Goal: Task Accomplishment & Management: Complete application form

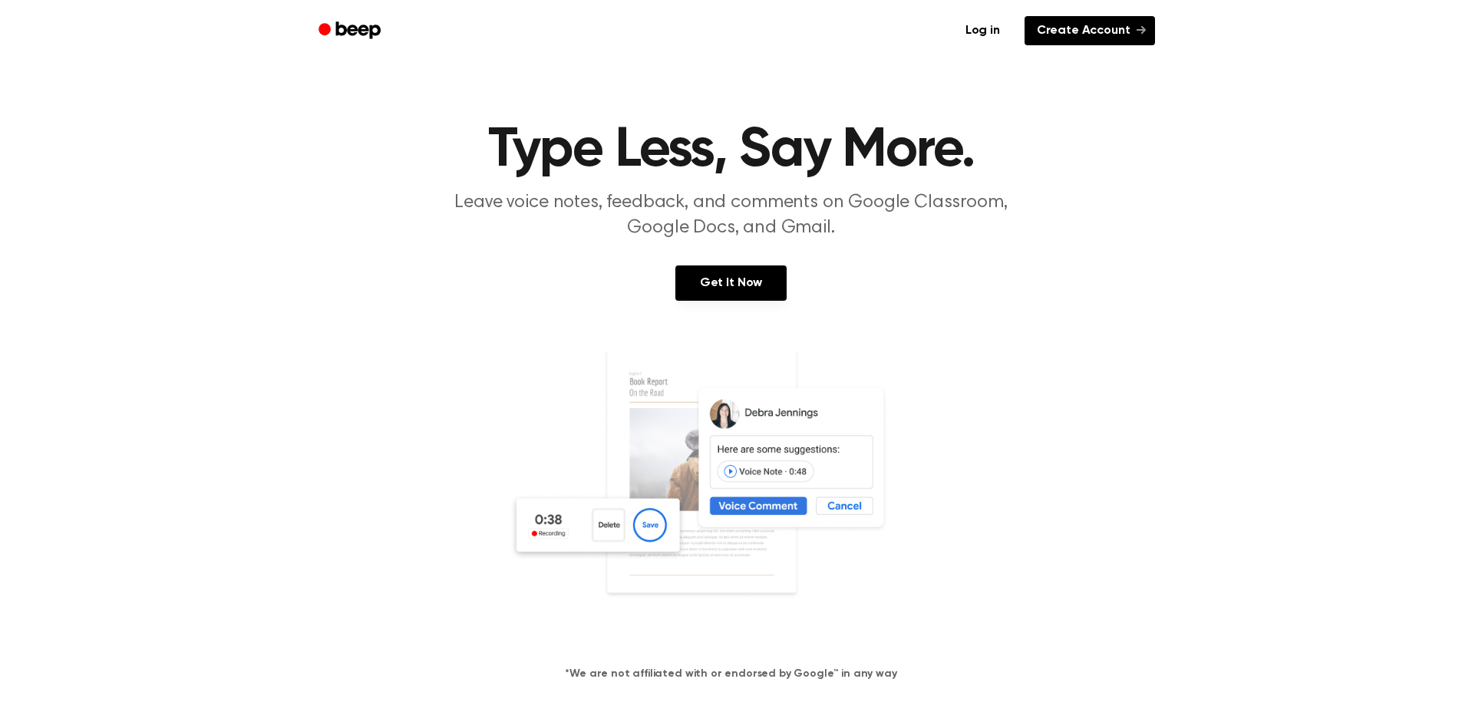
click at [1104, 35] on link "Create Account" at bounding box center [1090, 30] width 130 height 29
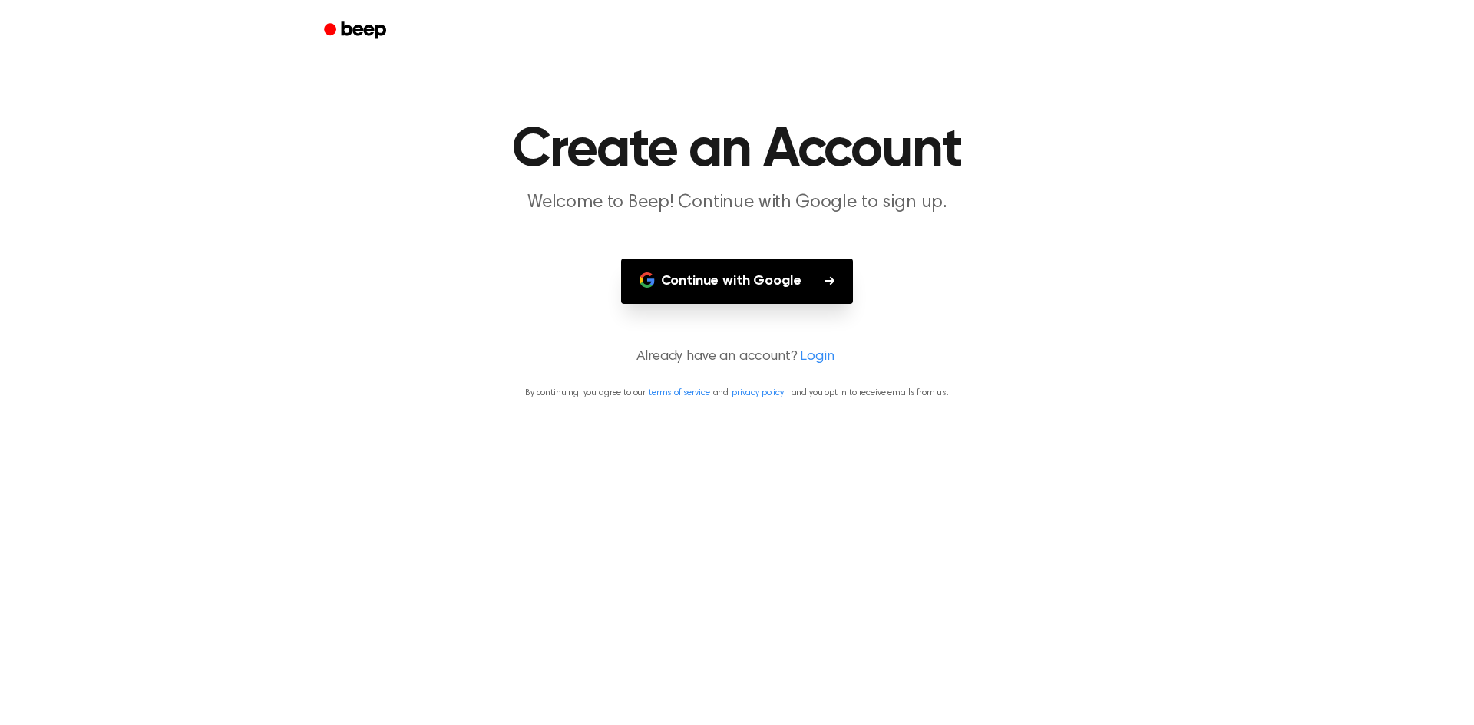
click at [754, 277] on button "Continue with Google" at bounding box center [737, 281] width 233 height 45
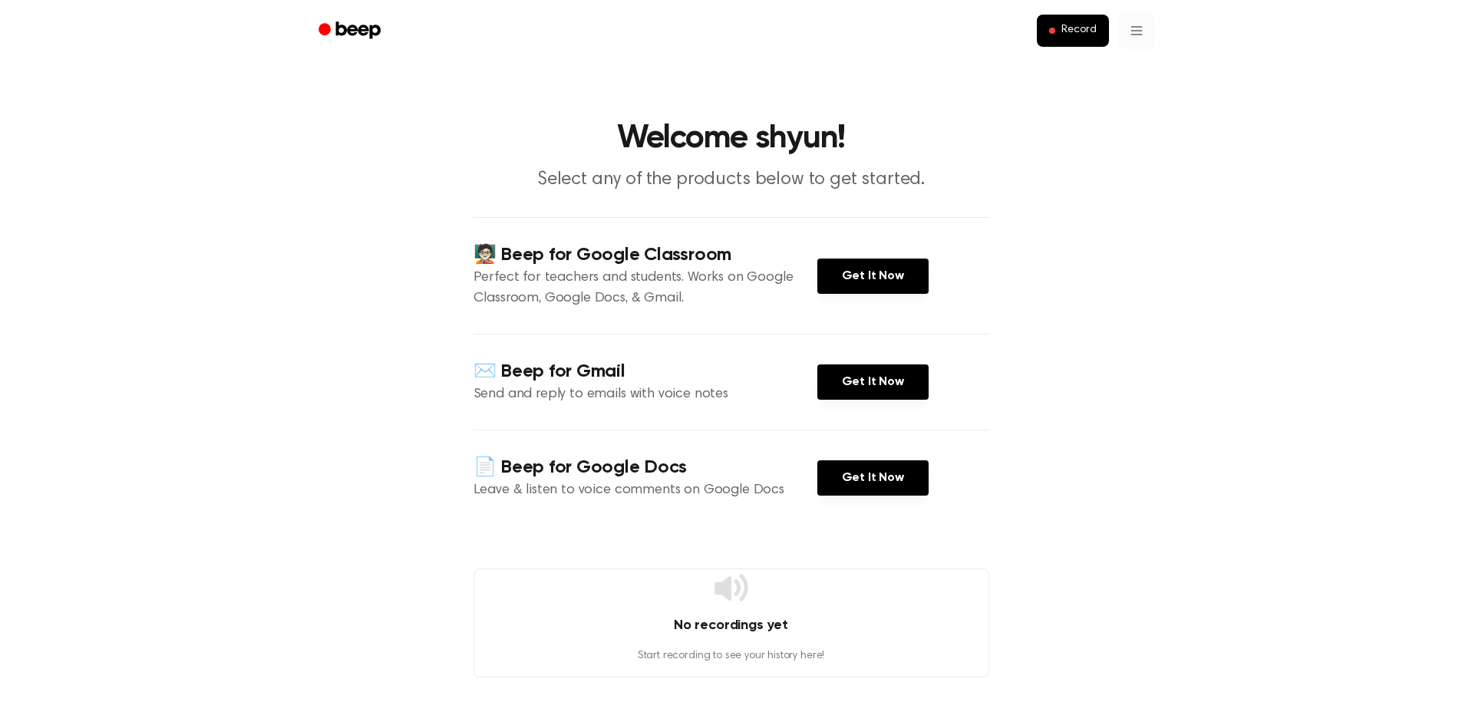
click at [1131, 38] on html "Record Welcome shyun! Select any of the products below to get started. 🧑🏻‍🏫 Bee…" at bounding box center [731, 568] width 1462 height 1136
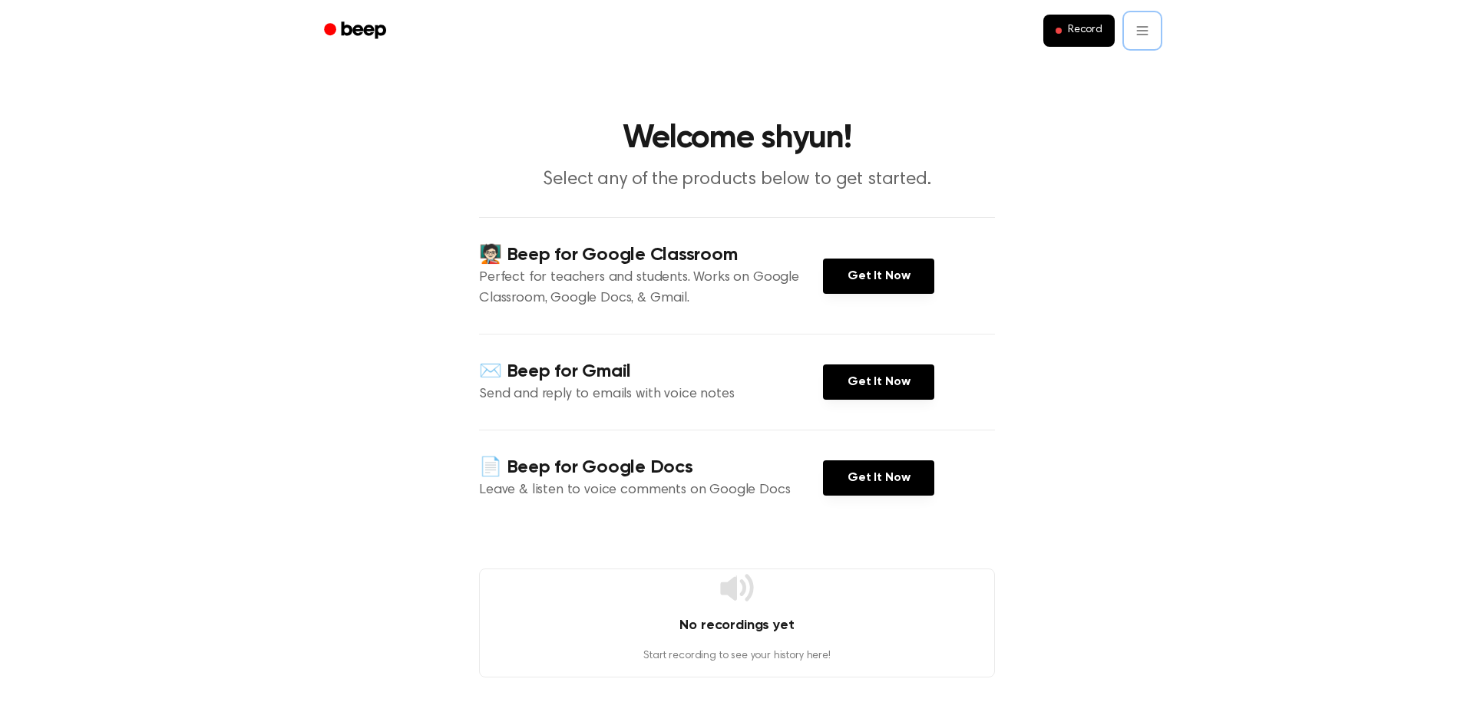
drag, startPoint x: 907, startPoint y: 81, endPoint x: 876, endPoint y: 81, distance: 31.5
click at [906, 81] on html "Record Welcome shyun! Select any of the products below to get started. 🧑🏻‍🏫 Bee…" at bounding box center [737, 568] width 1474 height 1136
